Goal: Information Seeking & Learning: Learn about a topic

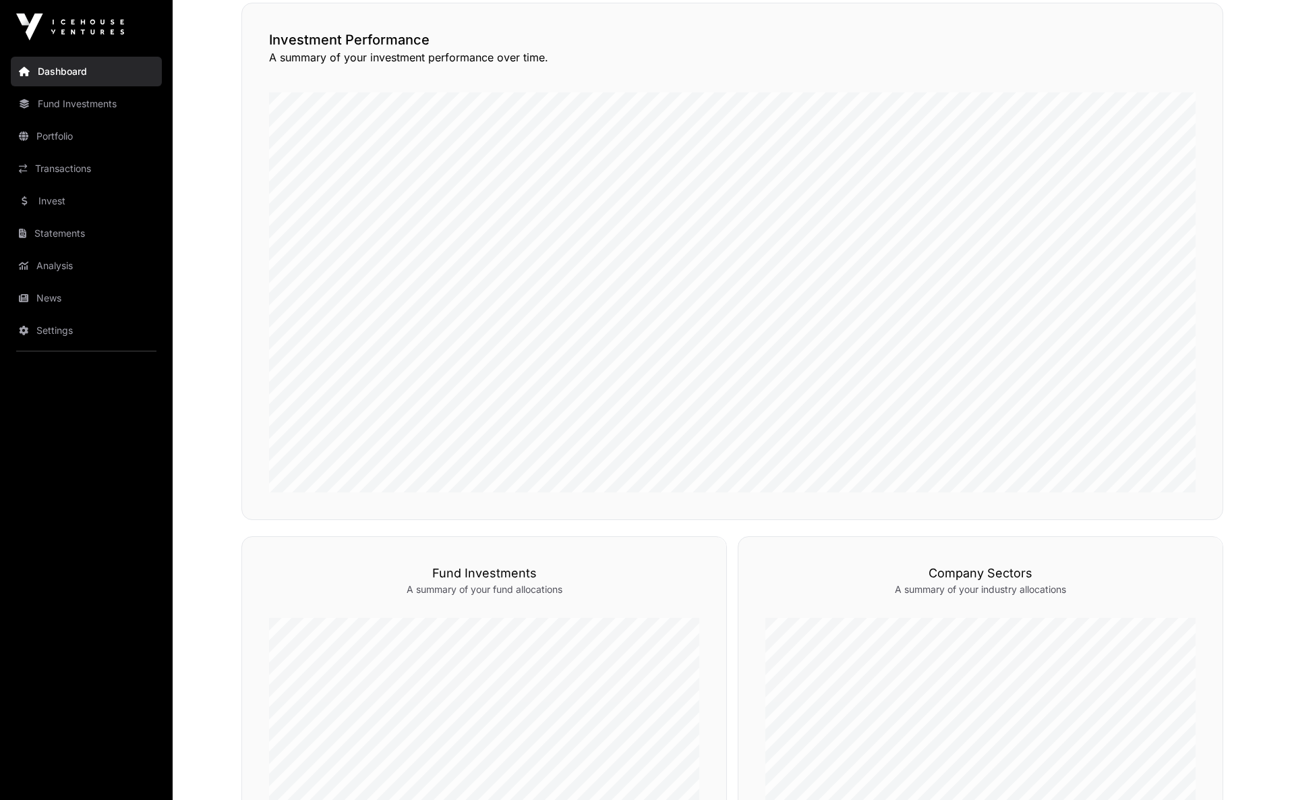
scroll to position [327, 0]
click at [63, 125] on link "Portfolio" at bounding box center [86, 136] width 151 height 30
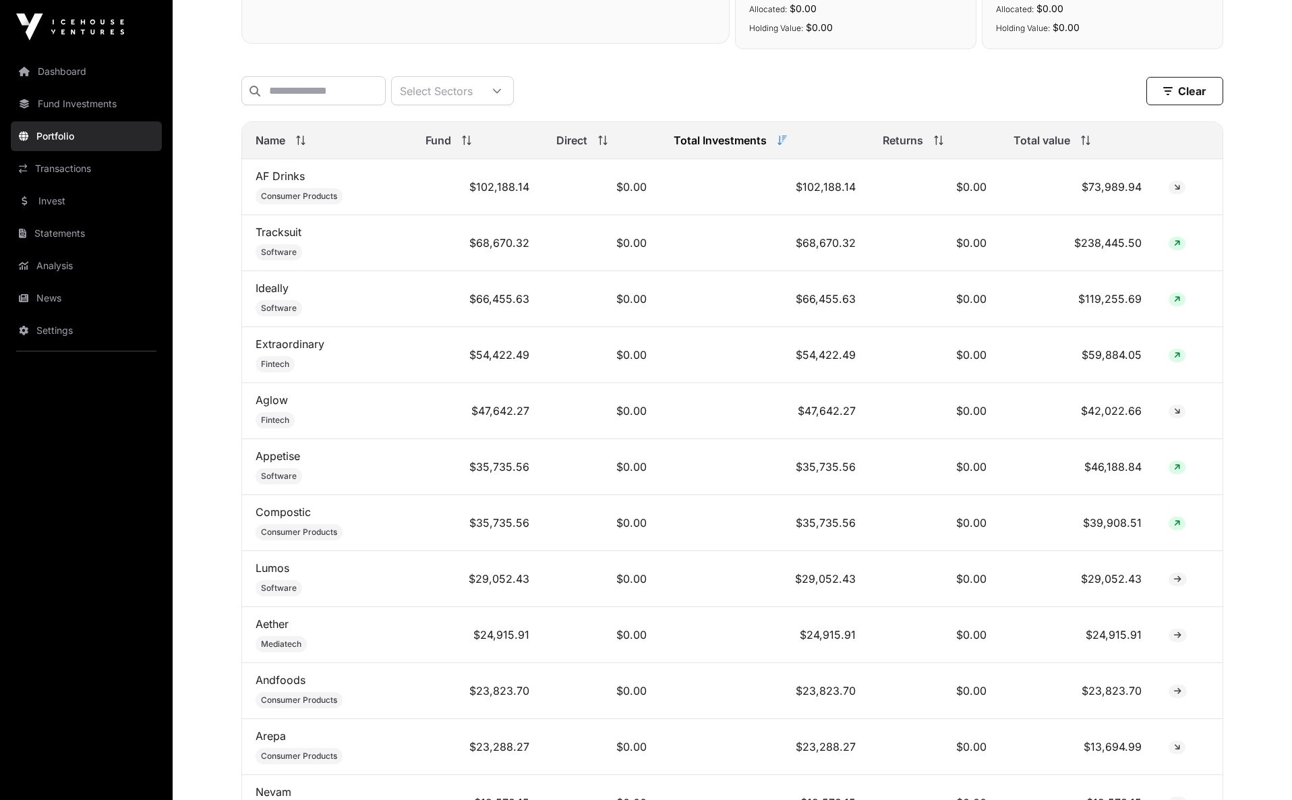
scroll to position [502, 0]
click at [83, 76] on link "Dashboard" at bounding box center [86, 72] width 151 height 30
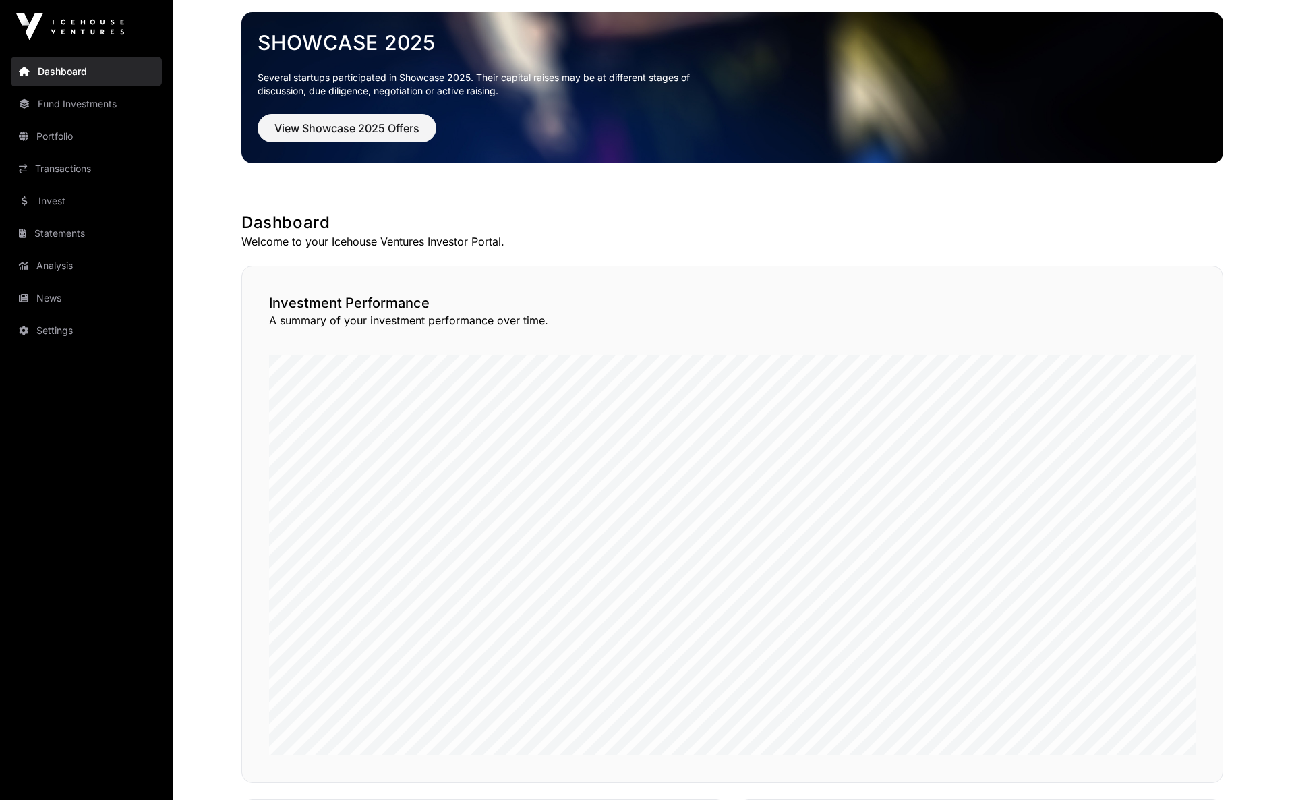
scroll to position [63, 0]
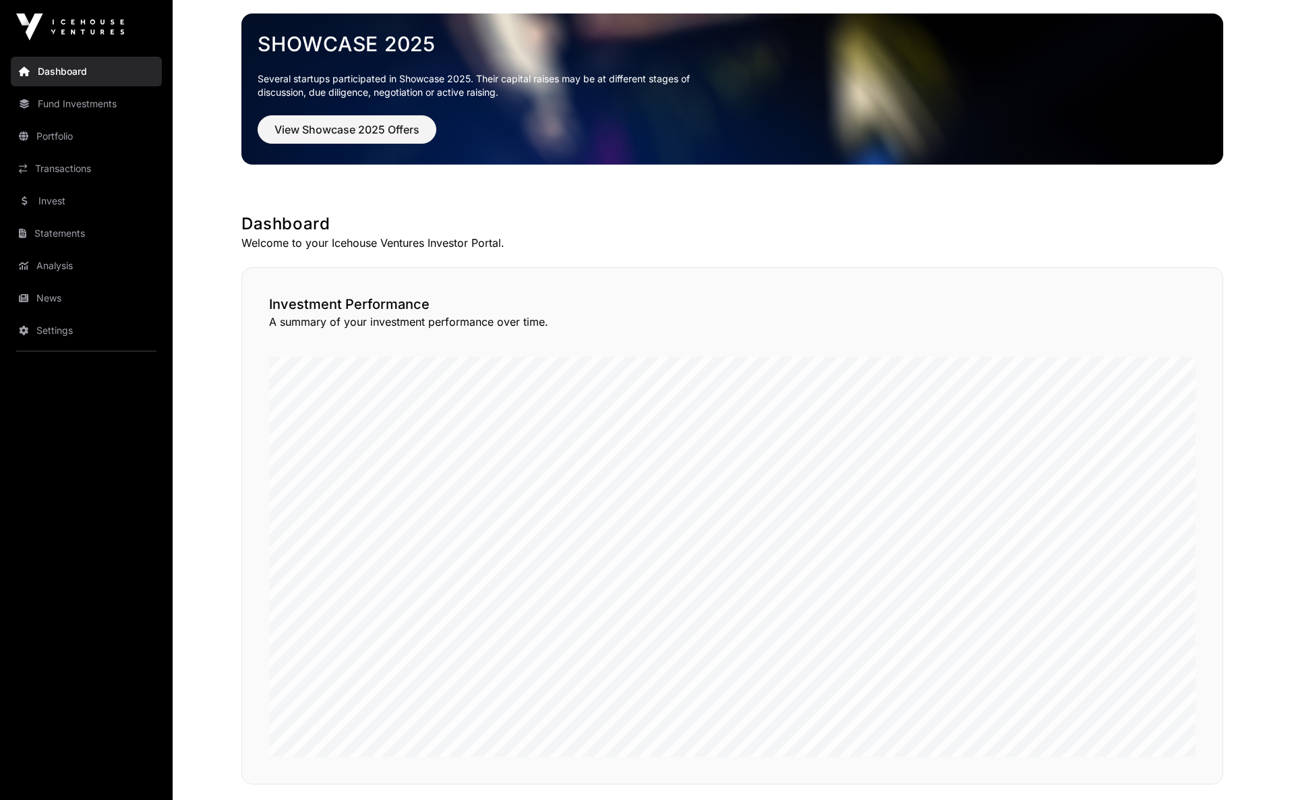
click at [51, 102] on link "Fund Investments" at bounding box center [86, 104] width 151 height 30
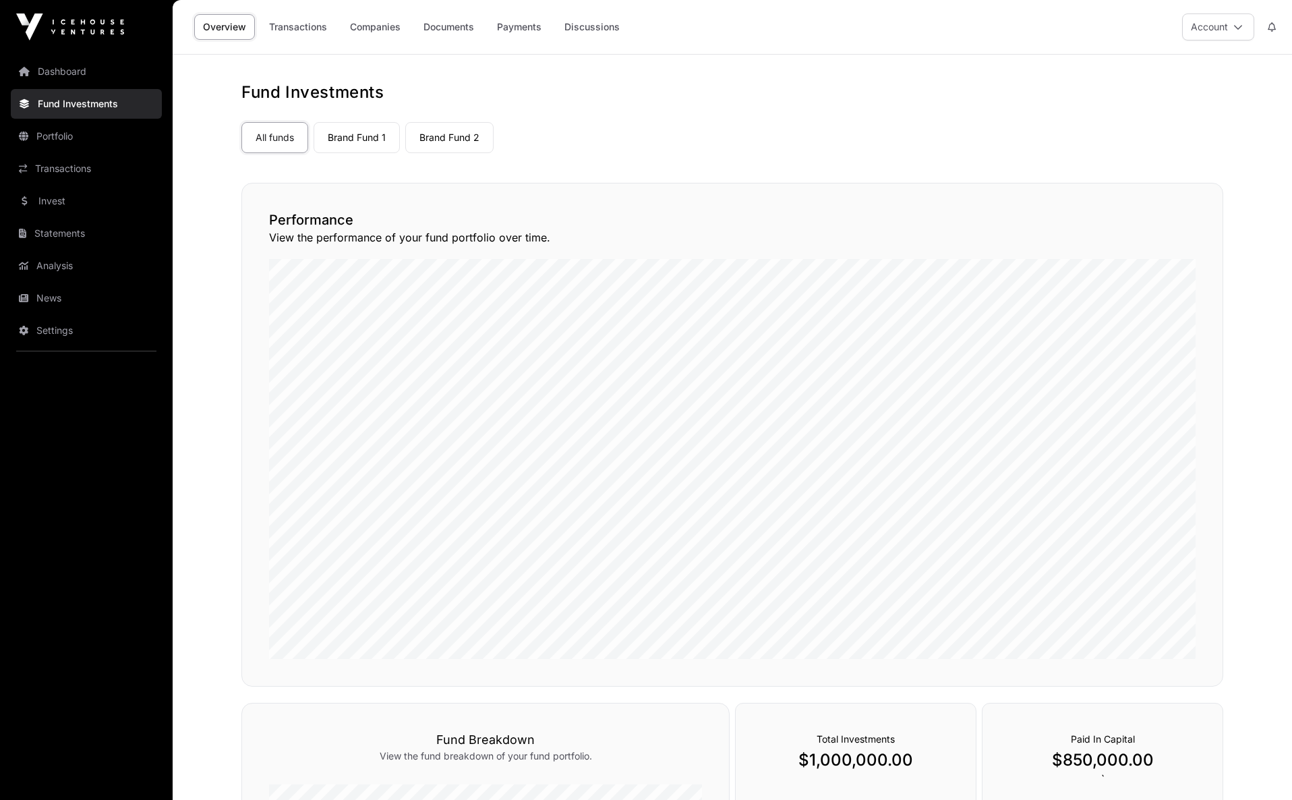
click at [366, 138] on link "Brand Fund 1" at bounding box center [357, 137] width 86 height 31
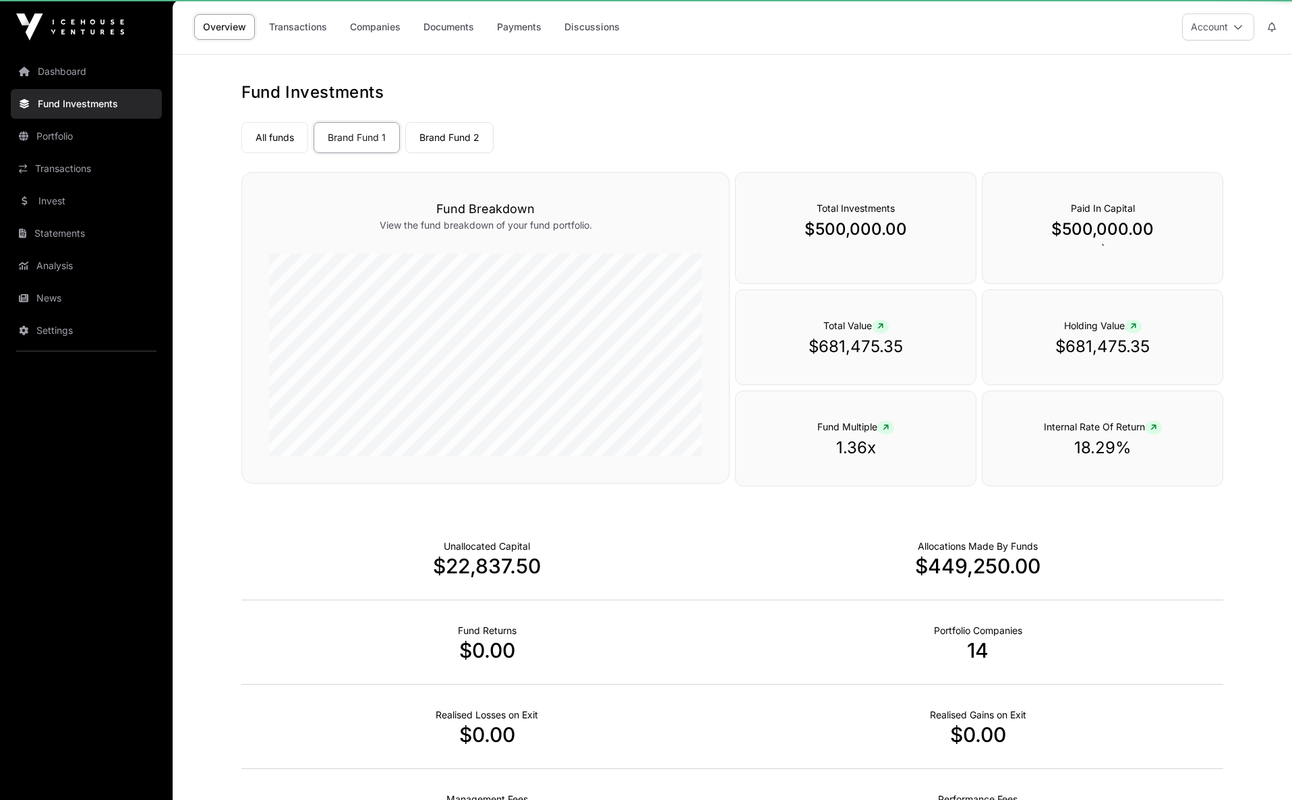
click at [369, 133] on link "Brand Fund 1" at bounding box center [357, 137] width 86 height 31
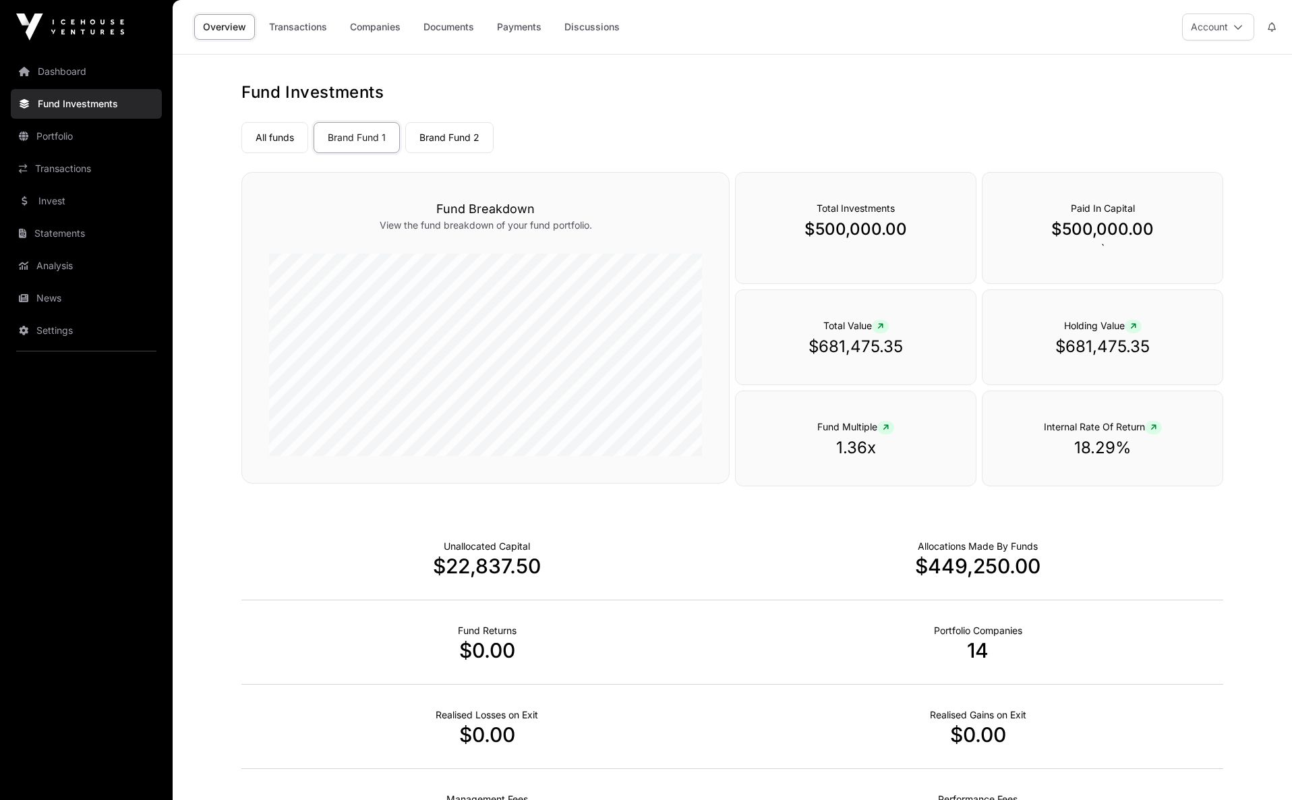
click at [448, 138] on link "Brand Fund 2" at bounding box center [449, 137] width 88 height 31
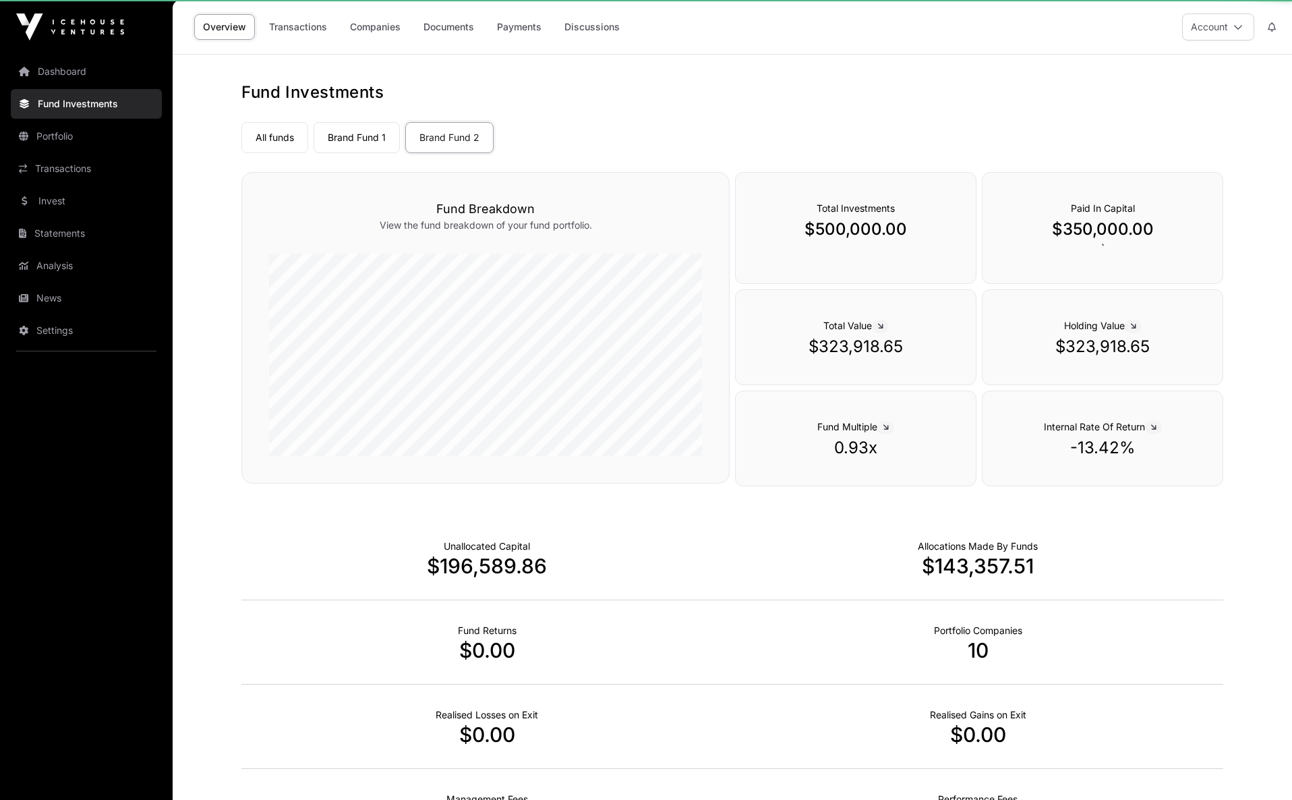
click at [387, 136] on link "Brand Fund 1" at bounding box center [357, 137] width 86 height 31
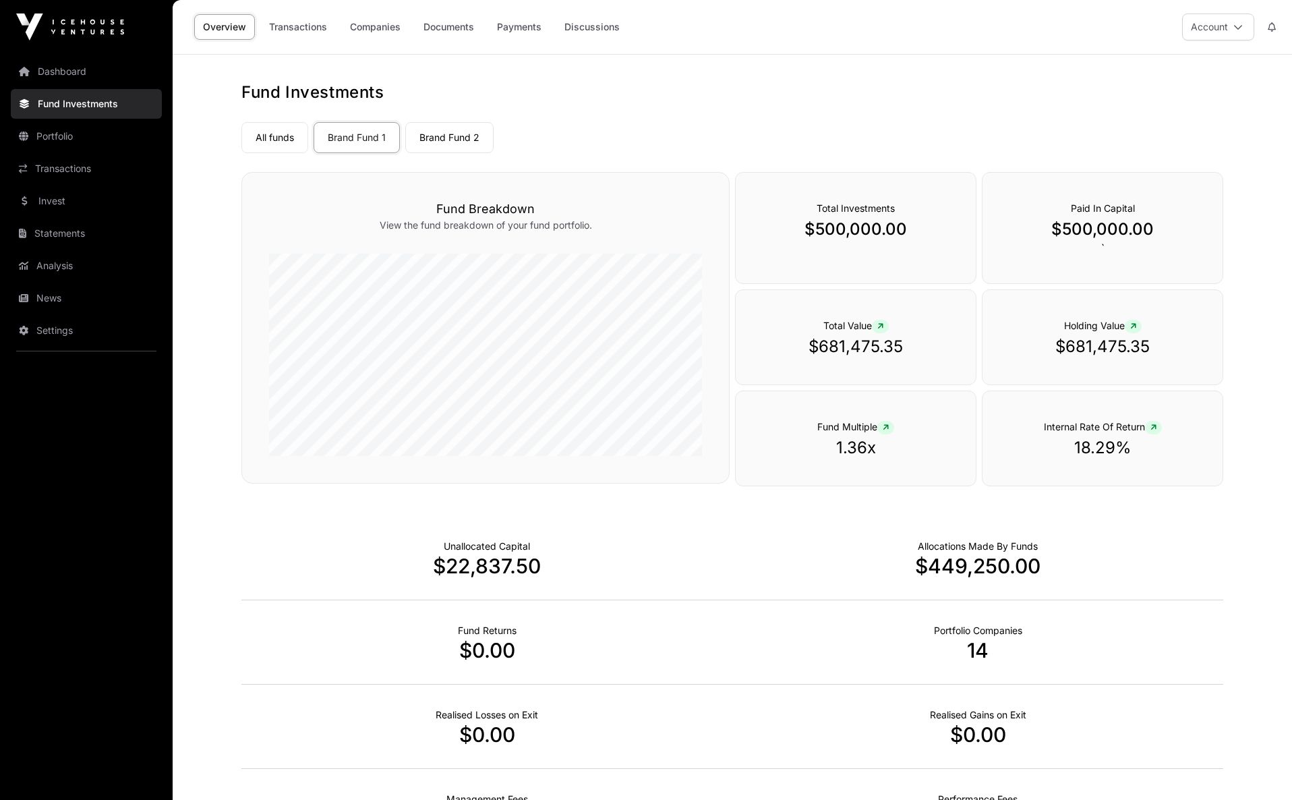
click at [417, 137] on link "Brand Fund 2" at bounding box center [449, 137] width 88 height 31
